Goal: Find specific page/section: Find specific page/section

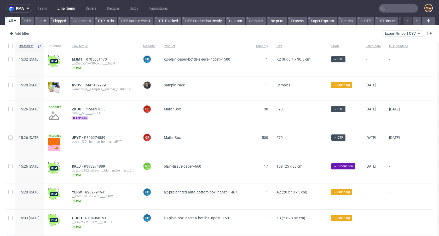
click at [387, 7] on input "text" at bounding box center [398, 8] width 39 height 8
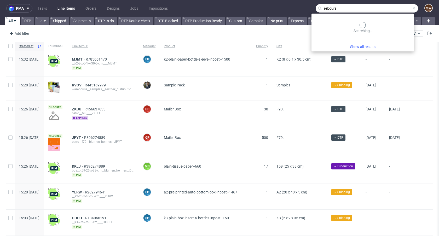
type input "rebours"
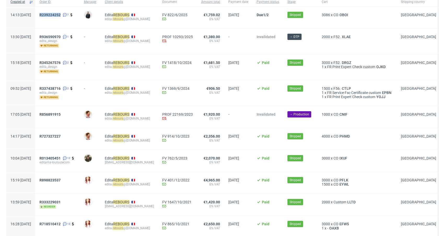
scroll to position [57, 0]
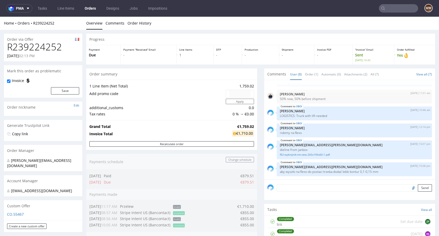
click at [391, 14] on nav "pma Tasks Line Items Orders Designs Jobs Impositions MW" at bounding box center [219, 8] width 439 height 17
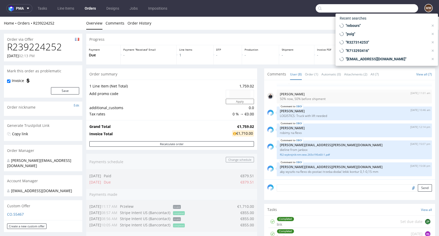
click at [391, 10] on input "text" at bounding box center [367, 8] width 102 height 8
paste input "olga.c@olini.pl"
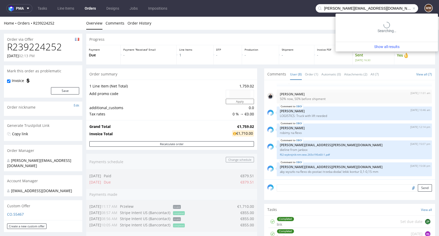
type input "olga.c@olini.pl"
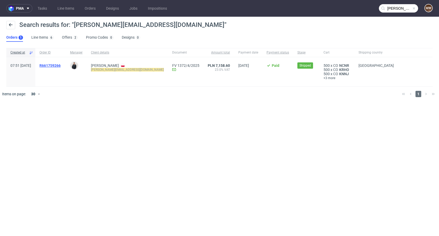
click at [61, 65] on span "R661759266" at bounding box center [49, 65] width 21 height 4
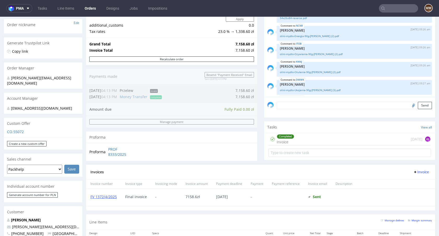
scroll to position [169, 0]
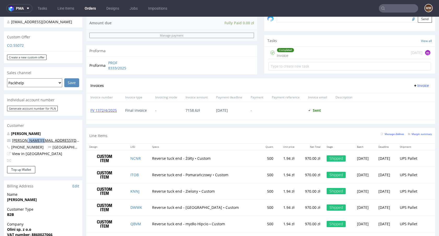
drag, startPoint x: 38, startPoint y: 136, endPoint x: 25, endPoint y: 136, distance: 13.6
click at [25, 138] on p "olga.c@olini.pl" at bounding box center [43, 140] width 72 height 5
copy link "olini.pl"
click at [391, 12] on input "text" at bounding box center [398, 8] width 39 height 8
paste input "olini.pl"
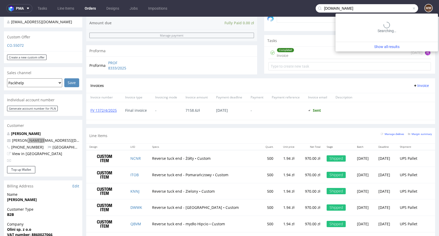
type input "olini.pl"
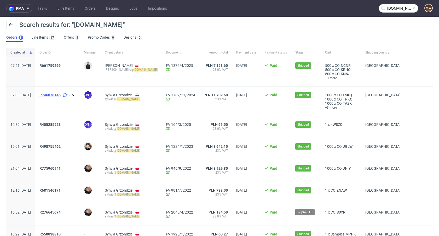
click at [61, 96] on span "R746878145" at bounding box center [49, 95] width 21 height 4
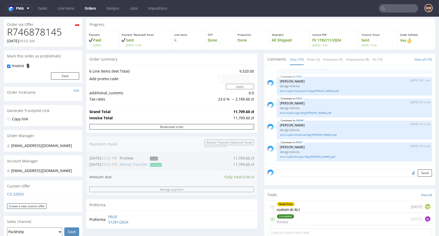
scroll to position [14, 0]
type input "olini.pl"
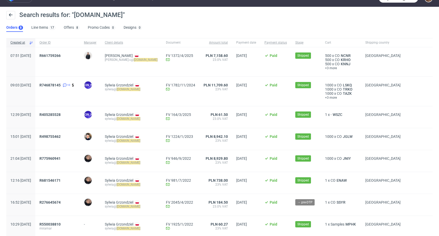
scroll to position [14, 0]
